Goal: Task Accomplishment & Management: Complete application form

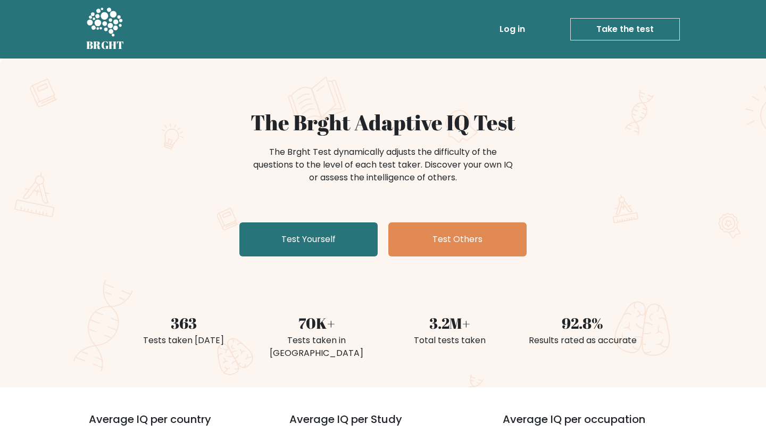
click at [362, 33] on link "Take the test" at bounding box center [625, 29] width 110 height 22
click at [362, 28] on link "Log in" at bounding box center [512, 29] width 34 height 21
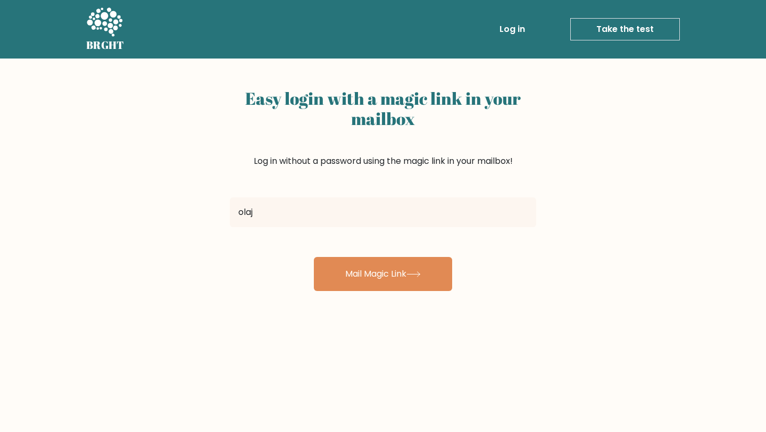
type input "[EMAIL_ADDRESS][DOMAIN_NAME]"
click at [314, 257] on button "Mail Magic Link" at bounding box center [383, 274] width 138 height 34
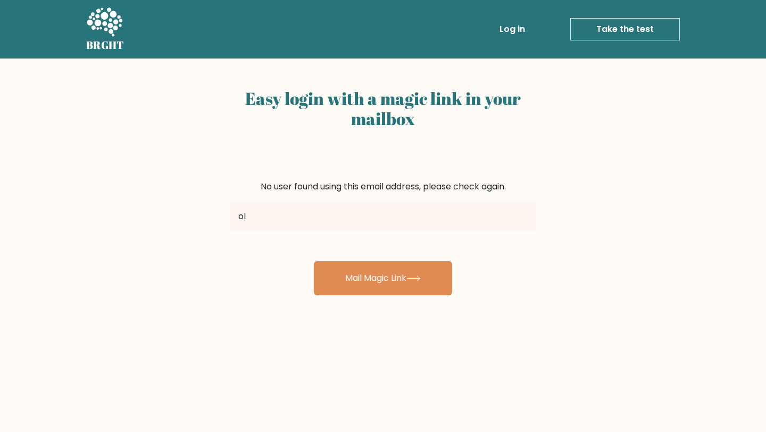
type input "ol"
click at [522, 30] on link "Log in" at bounding box center [512, 29] width 34 height 21
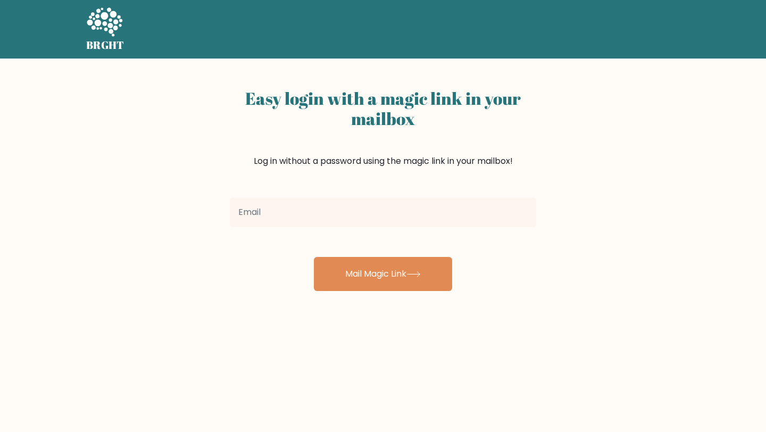
click at [391, 219] on input "email" at bounding box center [383, 212] width 306 height 30
type input "olajideogunbiyi6@gmail.com"
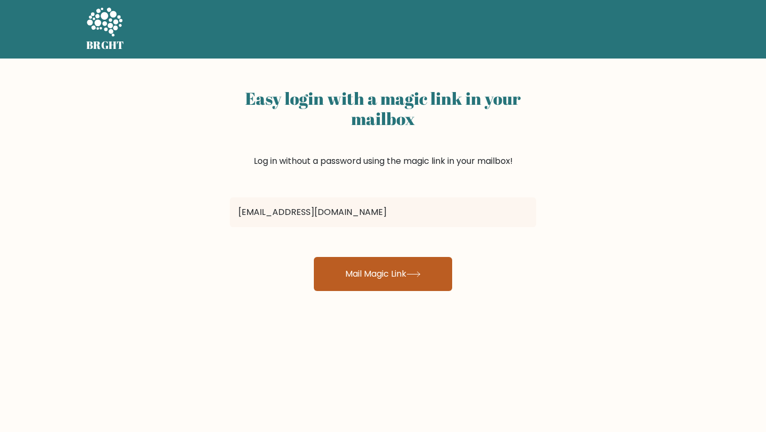
click at [373, 272] on button "Mail Magic Link" at bounding box center [383, 274] width 138 height 34
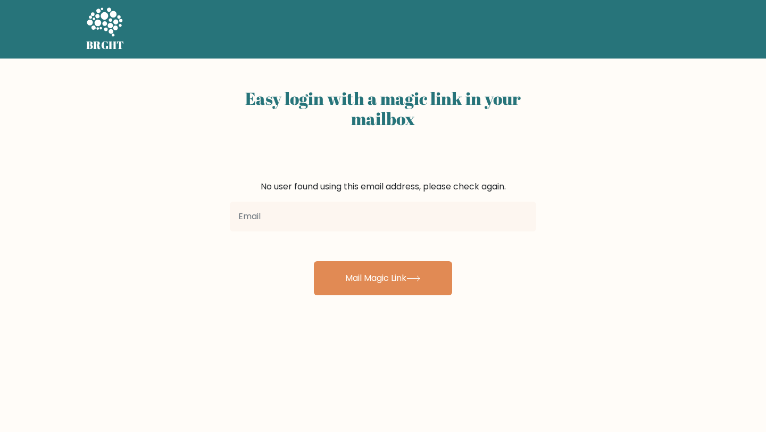
click at [319, 219] on input "email" at bounding box center [383, 217] width 306 height 30
click at [626, 30] on link "Take the test" at bounding box center [625, 29] width 110 height 22
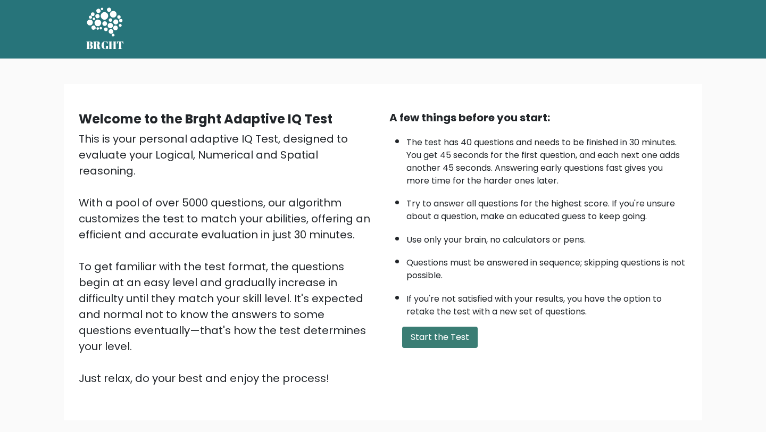
click at [456, 333] on button "Start the Test" at bounding box center [440, 337] width 76 height 21
click at [741, 215] on div "Welcome to the Brght Adaptive IQ Test This is your personal adaptive IQ Test, d…" at bounding box center [383, 257] width 766 height 396
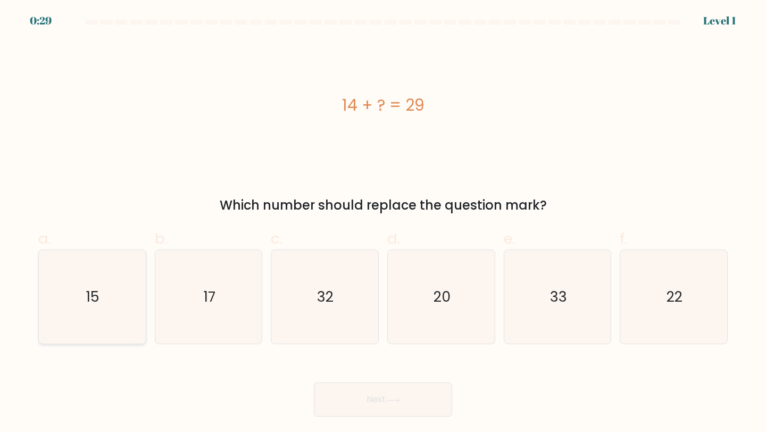
click at [107, 318] on icon "15" at bounding box center [92, 297] width 94 height 94
click at [383, 223] on input "a. 15" at bounding box center [383, 219] width 1 height 7
radio input "true"
click at [377, 397] on button "Next" at bounding box center [383, 400] width 138 height 34
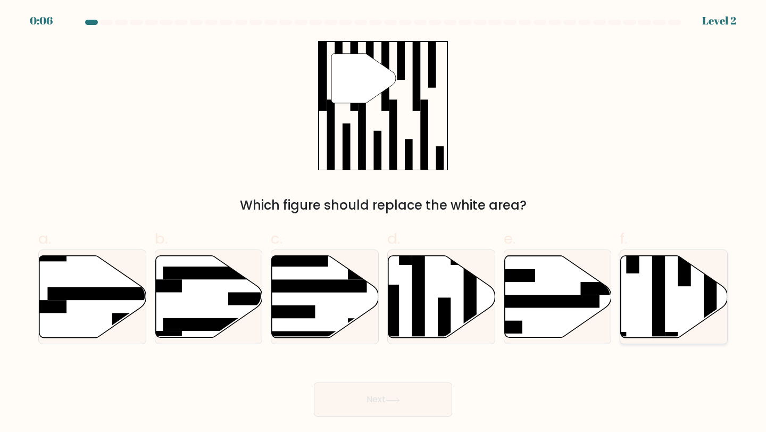
click at [660, 305] on rect at bounding box center [658, 293] width 13 height 116
click at [384, 223] on input "f." at bounding box center [383, 219] width 1 height 7
radio input "true"
click at [407, 405] on button "Next" at bounding box center [383, 400] width 138 height 34
click at [402, 408] on button "Next" at bounding box center [383, 400] width 138 height 34
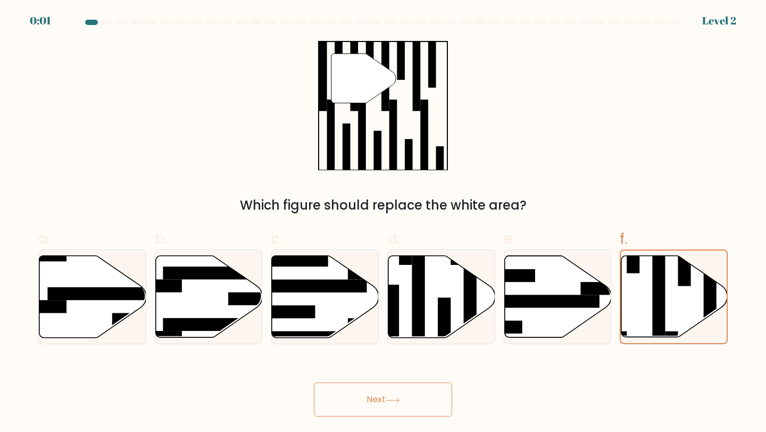
click at [392, 390] on button "Next" at bounding box center [383, 400] width 138 height 34
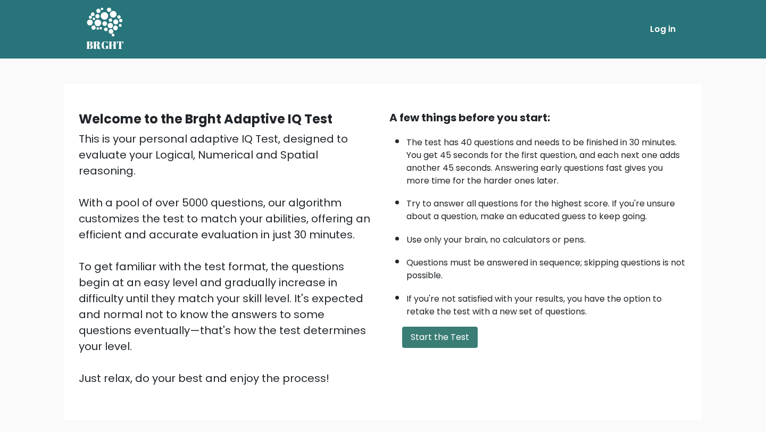
click at [413, 337] on button "Start the Test" at bounding box center [440, 337] width 76 height 21
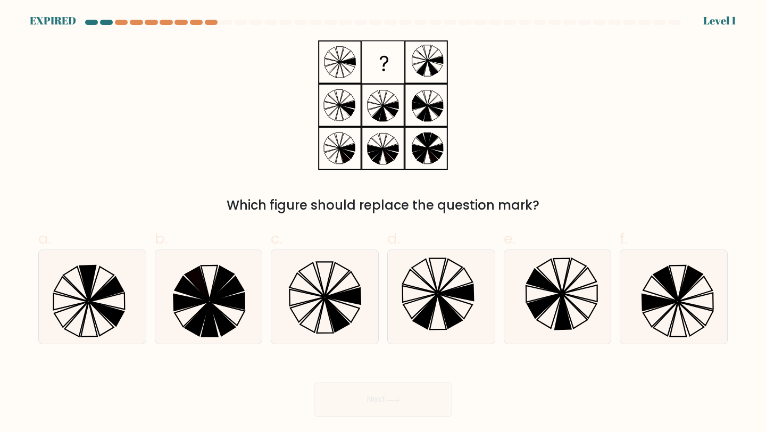
click at [413, 337] on icon at bounding box center [441, 297] width 94 height 94
click at [384, 223] on input "d." at bounding box center [383, 219] width 1 height 7
radio input "true"
click at [397, 402] on div "Next" at bounding box center [383, 387] width 702 height 60
click at [431, 308] on icon at bounding box center [425, 312] width 24 height 34
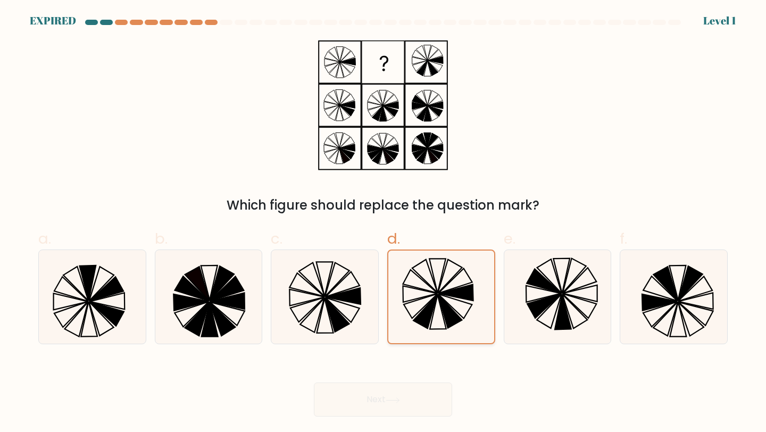
click at [384, 223] on input "d." at bounding box center [383, 219] width 1 height 7
click at [368, 310] on icon at bounding box center [325, 297] width 94 height 94
click at [383, 223] on input "c." at bounding box center [383, 219] width 1 height 7
radio input "true"
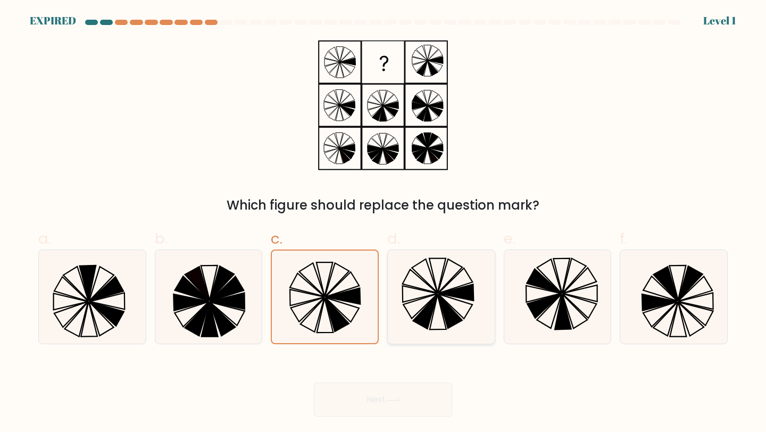
click at [473, 285] on icon at bounding box center [456, 293] width 35 height 16
click at [384, 223] on input "d." at bounding box center [383, 219] width 1 height 7
radio input "true"
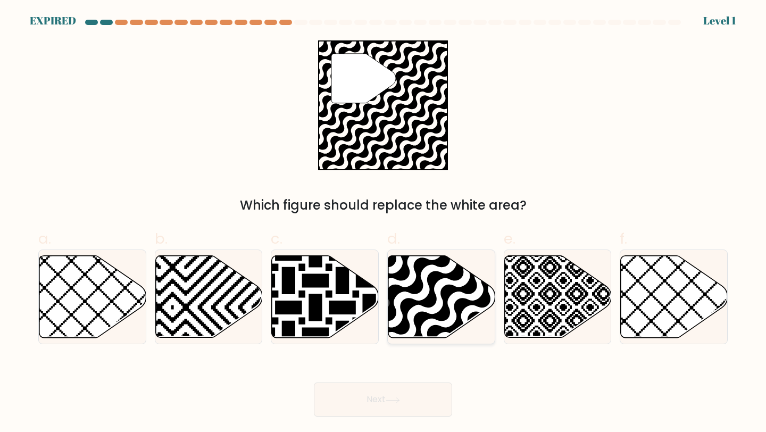
click at [429, 284] on icon at bounding box center [474, 341] width 215 height 215
click at [384, 223] on input "d." at bounding box center [383, 219] width 1 height 7
radio input "true"
click at [432, 393] on button "Next" at bounding box center [383, 400] width 138 height 34
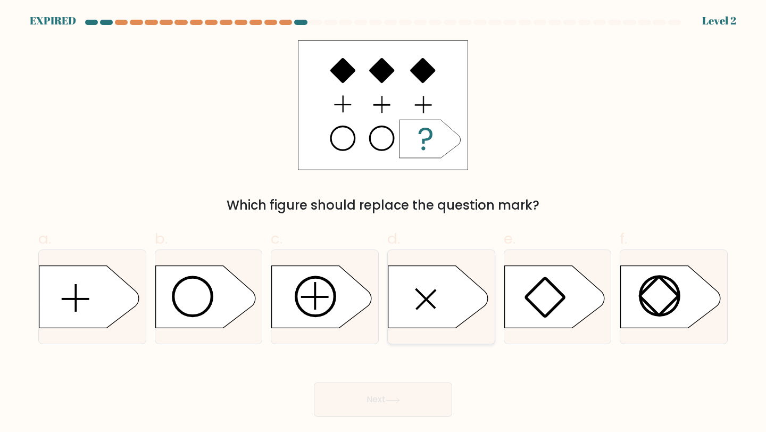
click at [425, 322] on icon at bounding box center [438, 297] width 100 height 62
click at [384, 223] on input "d." at bounding box center [383, 219] width 1 height 7
radio input "true"
click at [423, 397] on button "Next" at bounding box center [383, 400] width 138 height 34
click at [422, 390] on button "Next" at bounding box center [383, 400] width 138 height 34
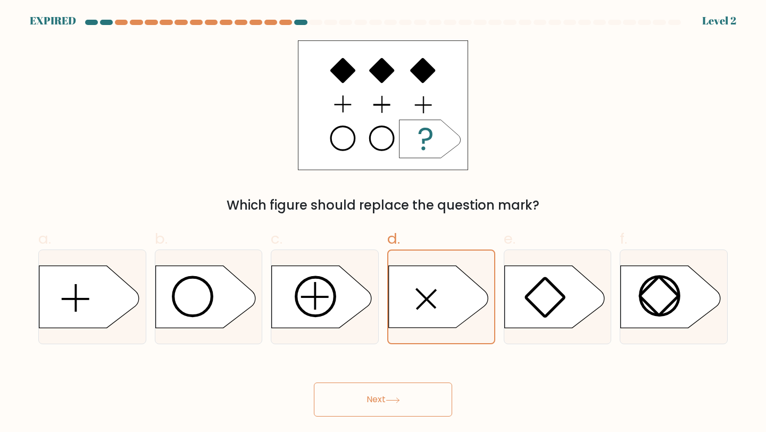
click at [422, 390] on button "Next" at bounding box center [383, 400] width 138 height 34
click at [391, 403] on button "Next" at bounding box center [383, 400] width 138 height 34
click at [362, 271] on icon at bounding box center [324, 296] width 107 height 63
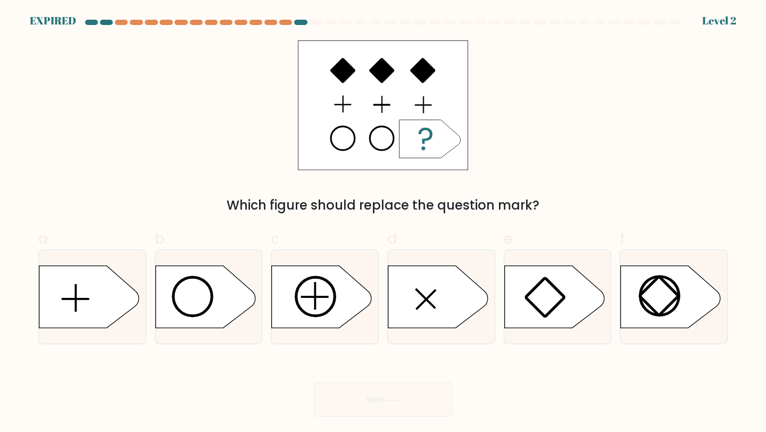
click at [383, 223] on input "c." at bounding box center [383, 219] width 1 height 7
radio input "true"
click at [415, 377] on div "Next" at bounding box center [383, 387] width 702 height 60
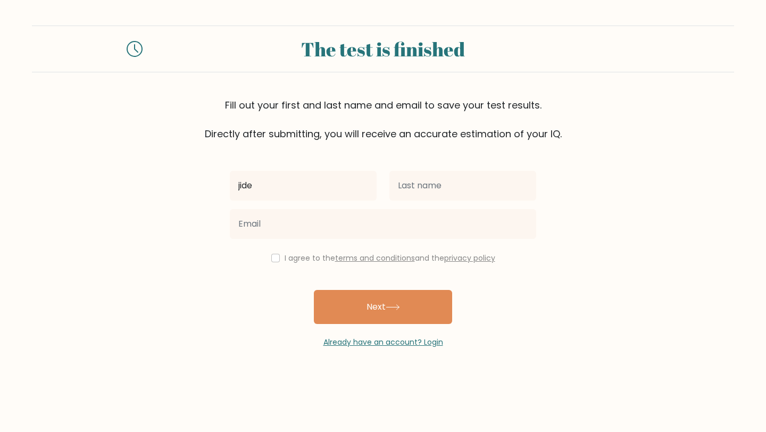
type input "jide"
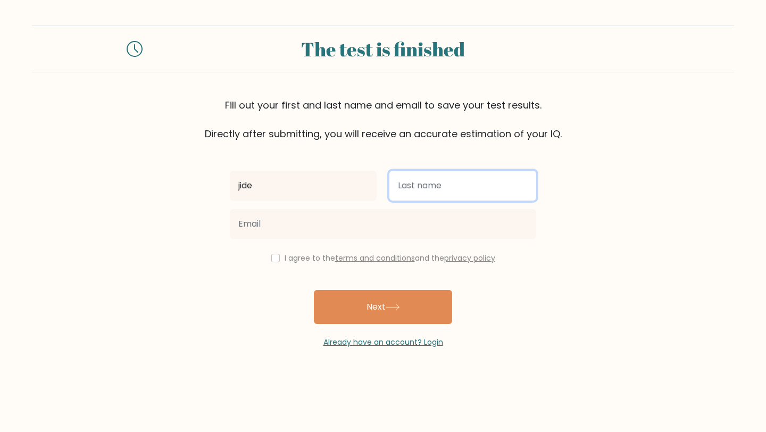
click at [392, 198] on input "text" at bounding box center [462, 186] width 147 height 30
type input "j"
type input "ogunbiyi"
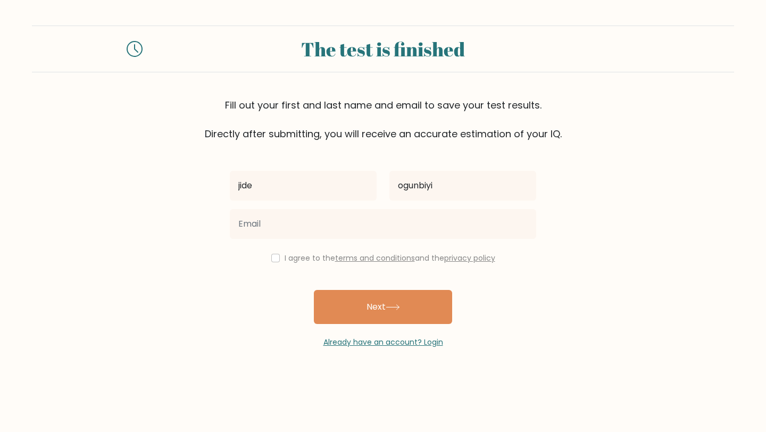
click at [372, 244] on div "jide ogunbiyi I agree to the terms and conditions and the privacy policy Next A…" at bounding box center [382, 244] width 319 height 207
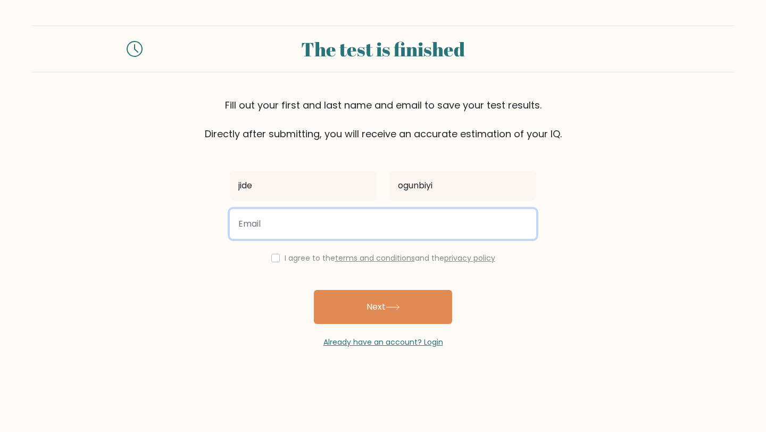
click at [377, 228] on input "email" at bounding box center [383, 224] width 306 height 30
type input "olajideogunbiyi6@gmail.com"
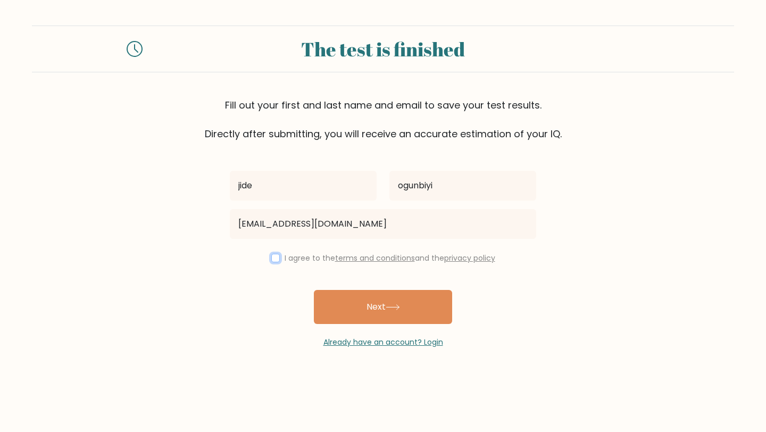
click at [274, 255] on input "checkbox" at bounding box center [275, 258] width 9 height 9
checkbox input "true"
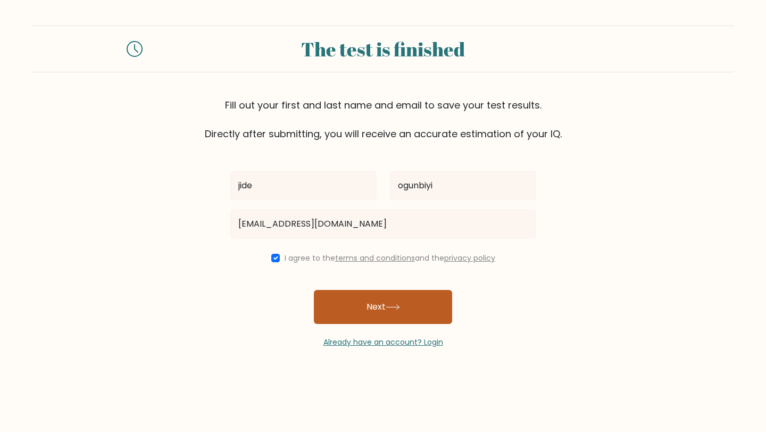
click at [350, 299] on button "Next" at bounding box center [383, 307] width 138 height 34
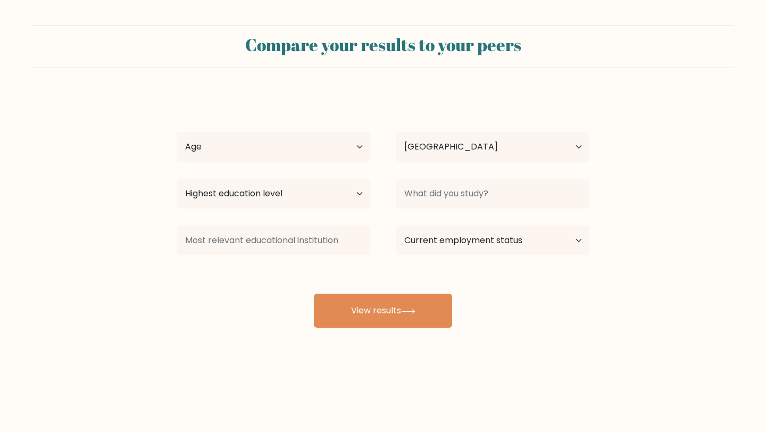
select select "NG"
click at [354, 146] on select "Age Under [DEMOGRAPHIC_DATA] [DEMOGRAPHIC_DATA] [DEMOGRAPHIC_DATA] [DEMOGRAPHIC…" at bounding box center [274, 147] width 194 height 30
select select "18_24"
click at [339, 187] on select "Highest education level No schooling Primary Lower Secondary Upper Secondary Oc…" at bounding box center [274, 194] width 194 height 30
select select "bachelors_degree"
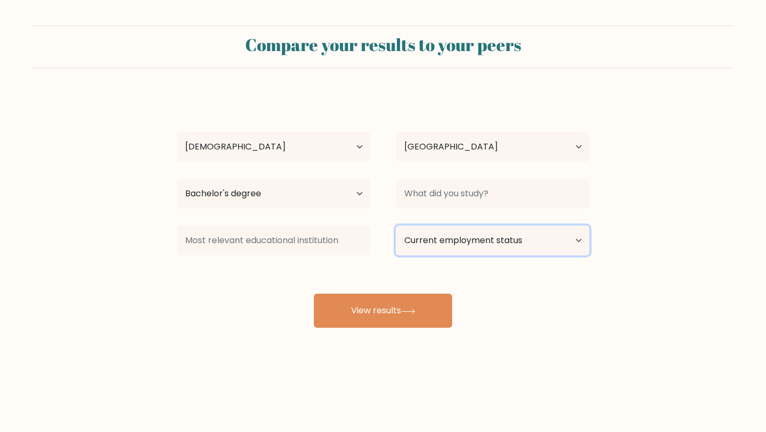
click at [473, 238] on select "Current employment status Employed Student Retired Other / prefer not to answer" at bounding box center [493, 241] width 194 height 30
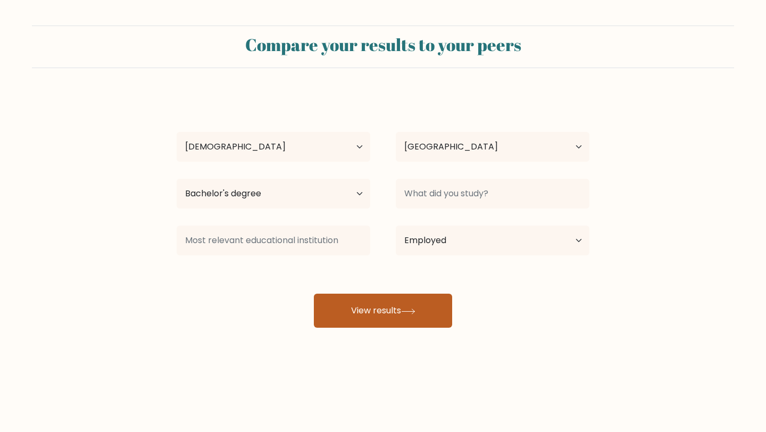
click at [427, 313] on div "jide ogunbiyi Age Under 18 years old 18-24 years old 25-34 years old 35-44 year…" at bounding box center [383, 211] width 426 height 234
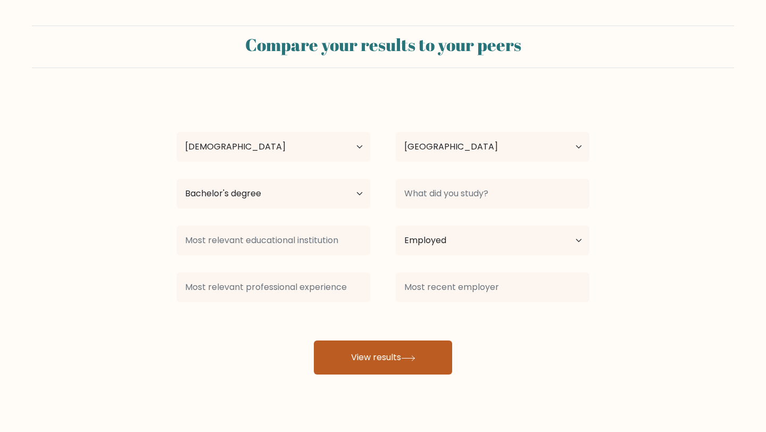
click at [391, 351] on button "View results" at bounding box center [383, 357] width 138 height 34
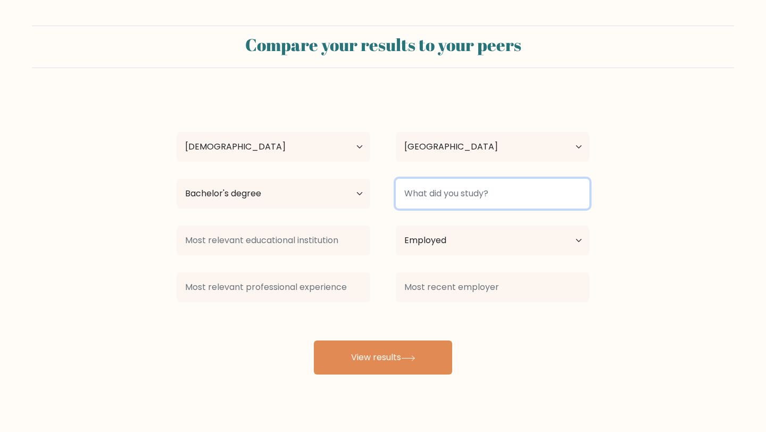
click at [490, 184] on input at bounding box center [493, 194] width 194 height 30
click at [479, 194] on input at bounding box center [493, 194] width 194 height 30
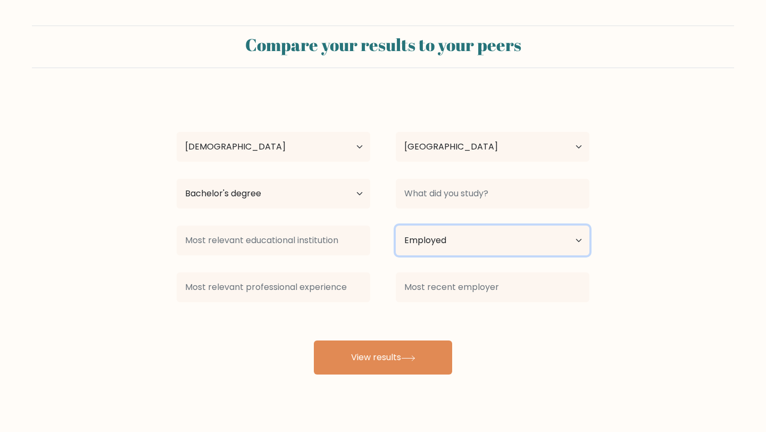
click at [555, 232] on select "Current employment status Employed Student Retired Other / prefer not to answer" at bounding box center [493, 241] width 194 height 30
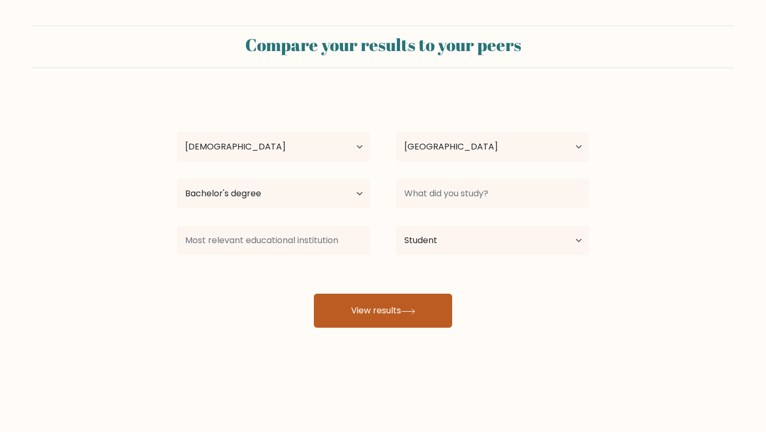
click at [430, 325] on button "View results" at bounding box center [383, 311] width 138 height 34
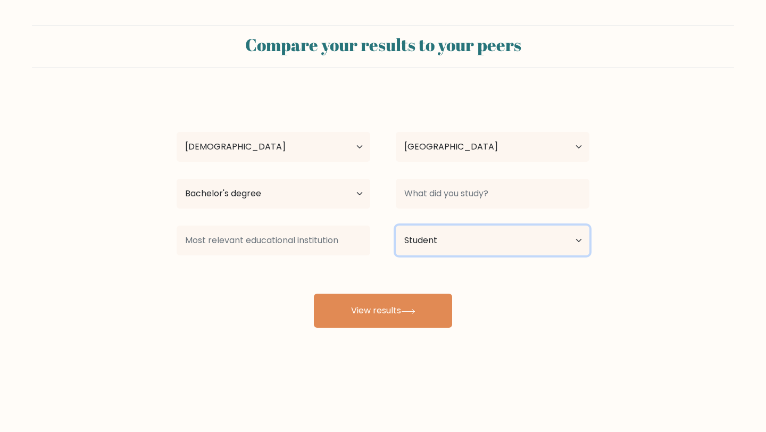
click at [576, 230] on select "Current employment status Employed Student Retired Other / prefer not to answer" at bounding box center [493, 241] width 194 height 30
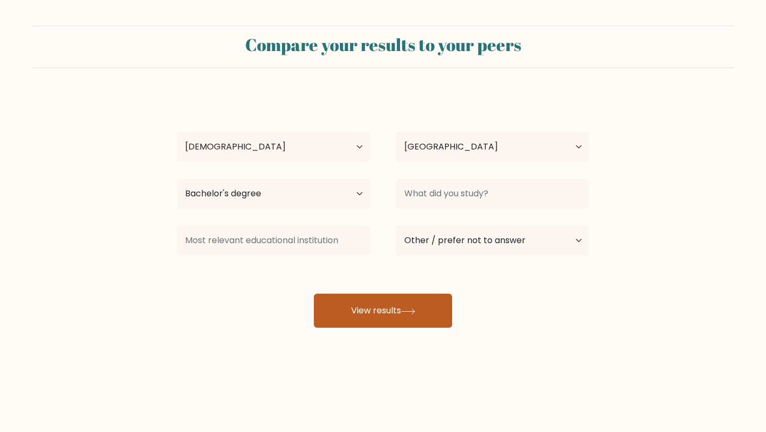
click at [434, 317] on button "View results" at bounding box center [383, 311] width 138 height 34
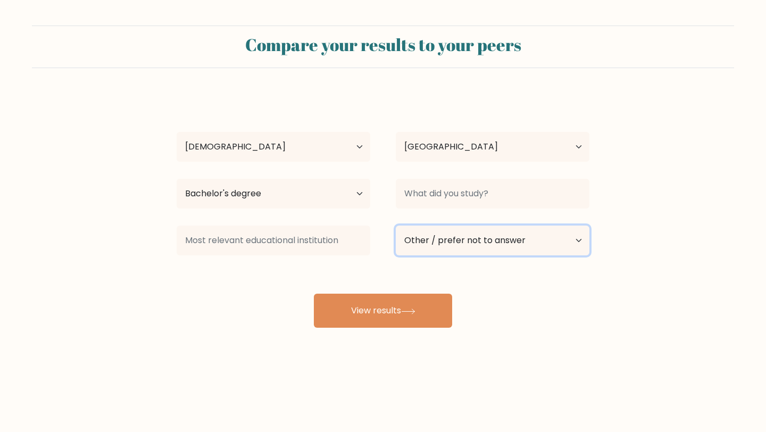
click at [548, 240] on select "Current employment status Employed Student Retired Other / prefer not to answer" at bounding box center [493, 241] width 194 height 30
select select "employed"
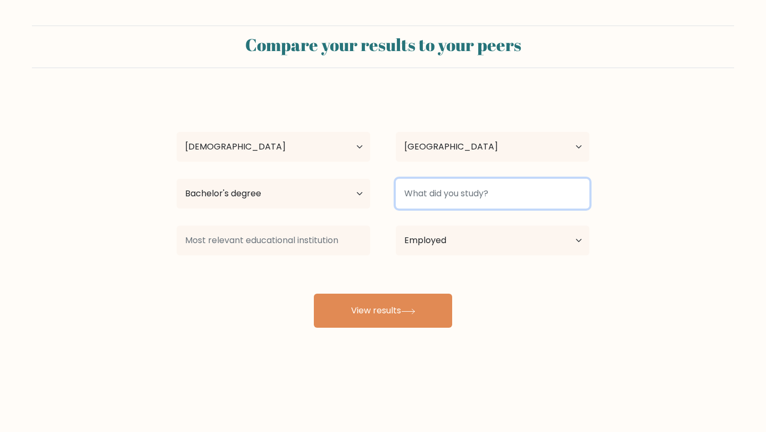
click at [498, 188] on input at bounding box center [493, 194] width 194 height 30
type input "Computer Science"
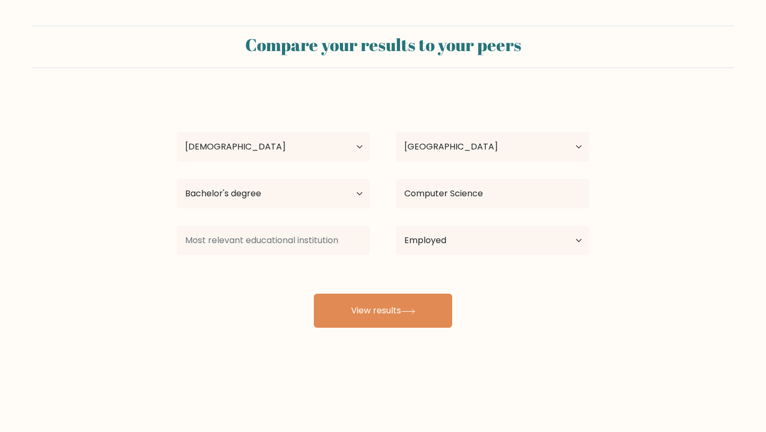
click at [465, 314] on div "jide ogunbiyi Age Under 18 years old 18-24 years old 25-34 years old 35-44 year…" at bounding box center [383, 211] width 426 height 234
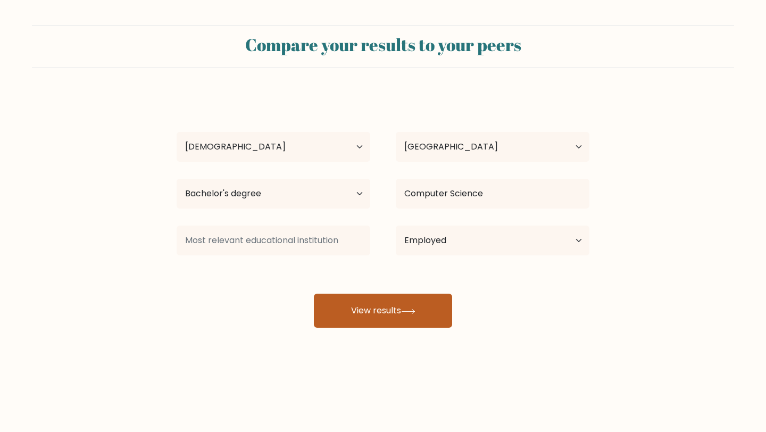
click at [425, 319] on button "View results" at bounding box center [383, 311] width 138 height 34
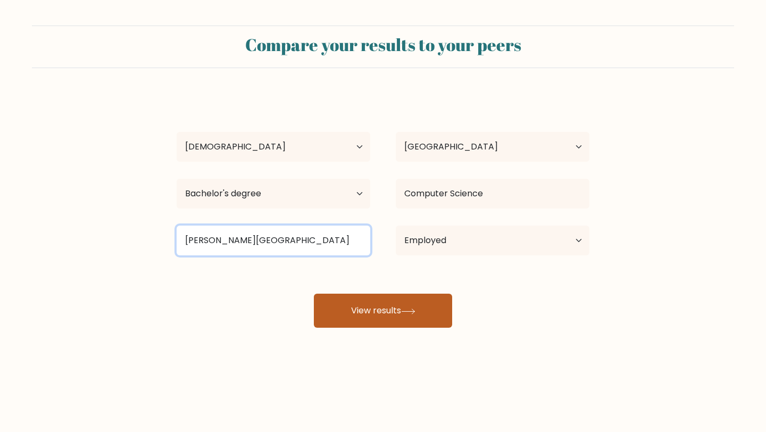
type input "Babcock University"
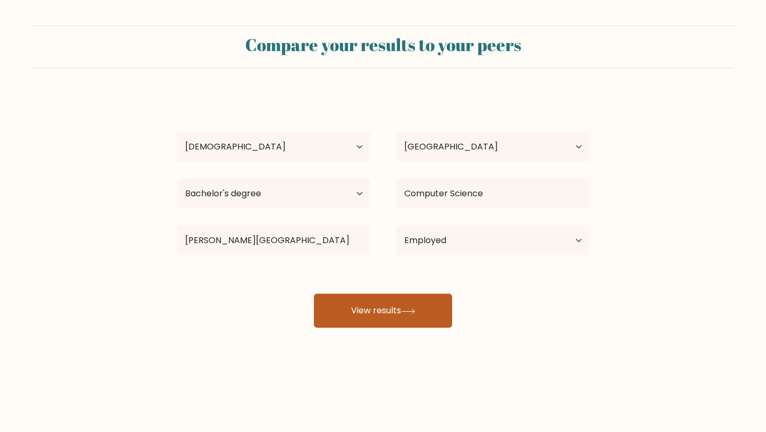
click at [406, 316] on button "View results" at bounding box center [383, 311] width 138 height 34
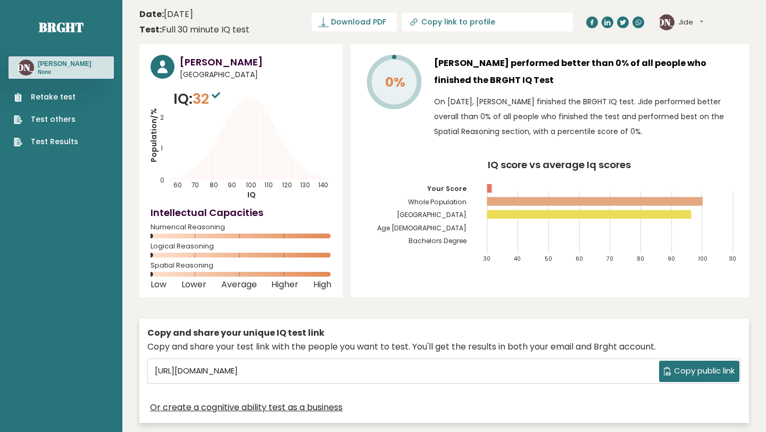
click at [65, 99] on link "Retake test" at bounding box center [46, 97] width 64 height 11
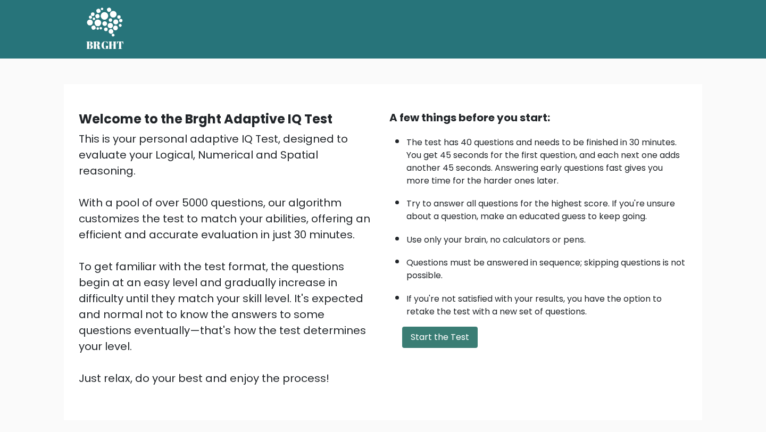
click at [450, 337] on button "Start the Test" at bounding box center [440, 337] width 76 height 21
click at [493, 50] on div "BRGHT BRGHT Take the test [PERSON_NAME] [GEOGRAPHIC_DATA] Dashboard Profile Set…" at bounding box center [383, 29] width 606 height 50
click at [441, 333] on button "Start the Test" at bounding box center [440, 337] width 76 height 21
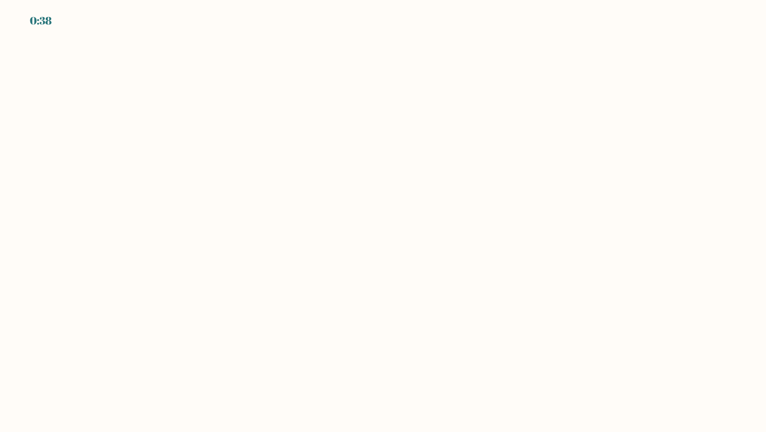
click at [313, 140] on body "0:38" at bounding box center [383, 216] width 766 height 432
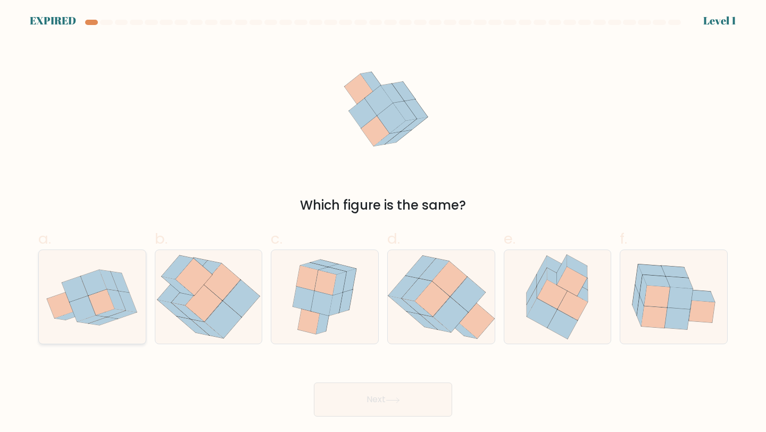
click at [117, 280] on icon at bounding box center [120, 281] width 19 height 21
click at [383, 223] on input "a." at bounding box center [383, 219] width 1 height 7
radio input "true"
click at [407, 385] on button "Next" at bounding box center [383, 400] width 138 height 34
click at [395, 397] on icon at bounding box center [393, 400] width 14 height 6
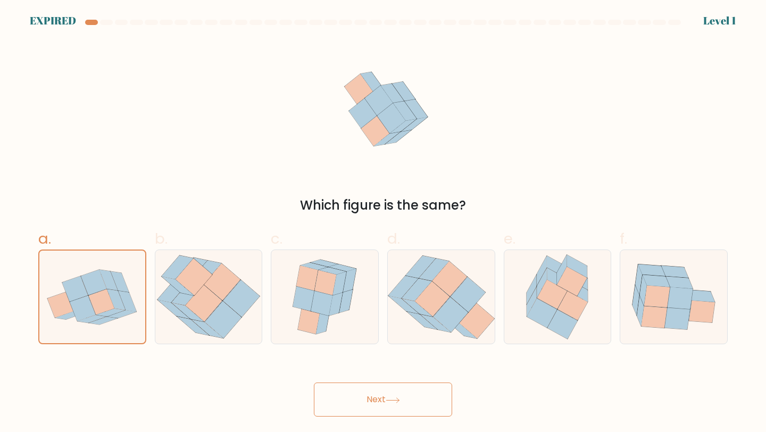
click at [377, 403] on button "Next" at bounding box center [383, 400] width 138 height 34
